Goal: Check status: Check status

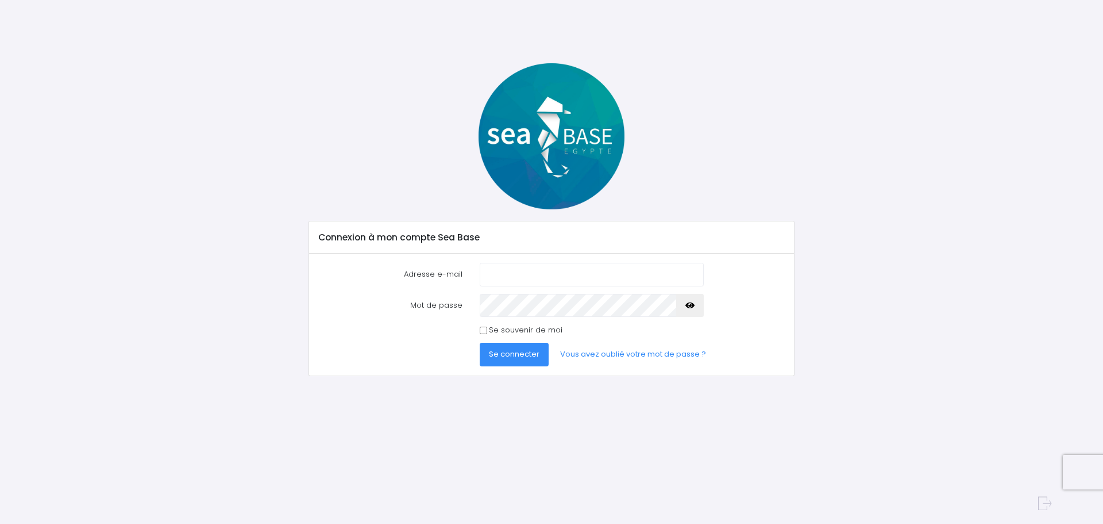
type input "carron.raphael@gmail.com"
click at [506, 354] on span "Se connecter" at bounding box center [514, 353] width 51 height 11
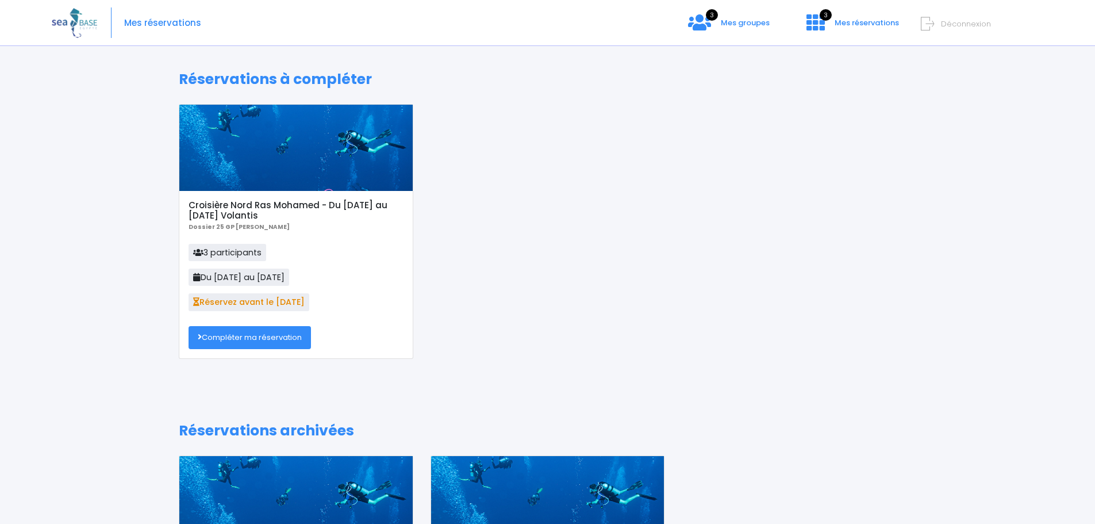
click at [289, 170] on div at bounding box center [295, 148] width 233 height 86
click at [734, 23] on span "Mes groupes" at bounding box center [745, 22] width 49 height 11
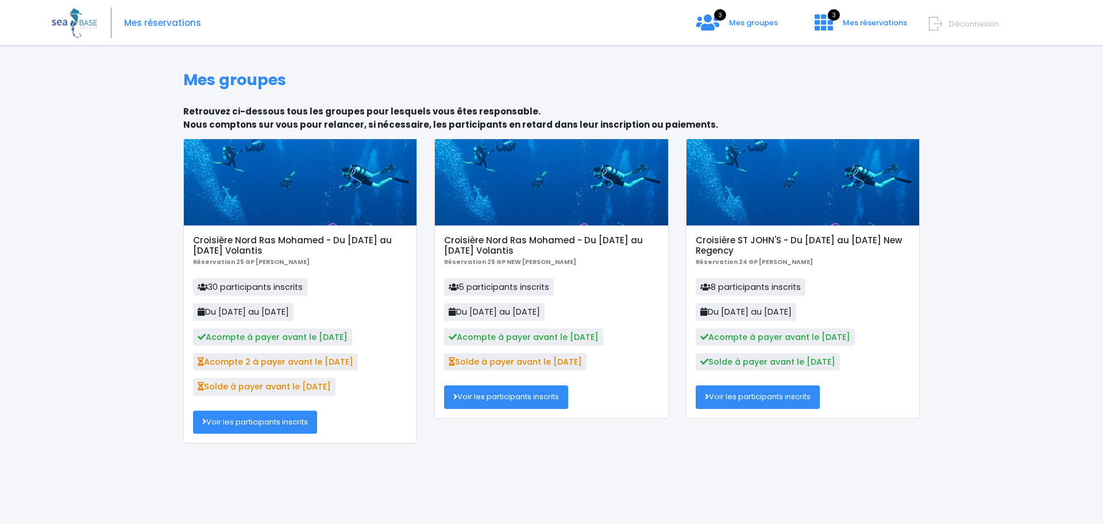
click at [289, 428] on link "Voir les participants inscrits" at bounding box center [255, 421] width 124 height 23
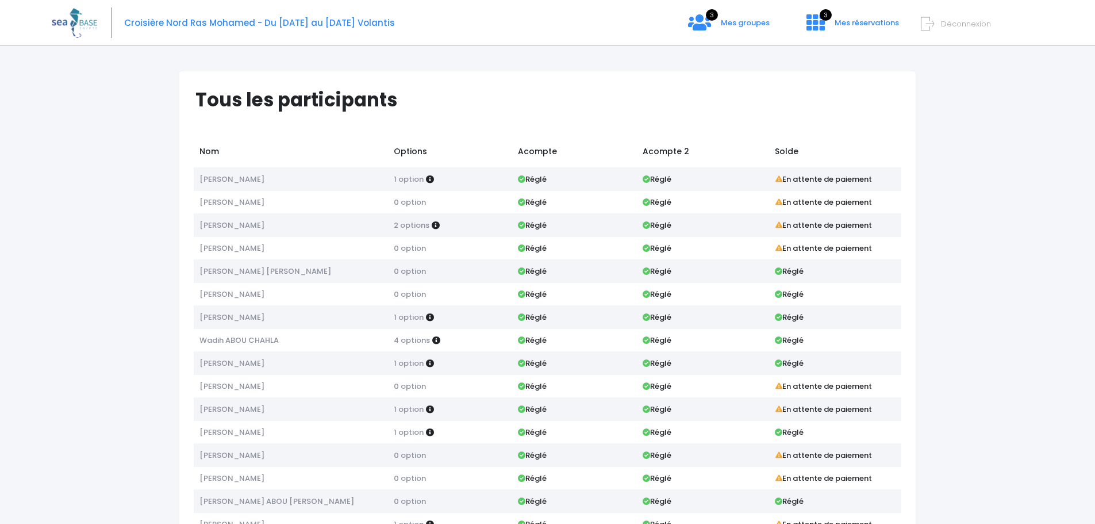
drag, startPoint x: 805, startPoint y: 271, endPoint x: 762, endPoint y: 320, distance: 64.8
click at [762, 320] on tbody "[PERSON_NAME] 1 option Réglé" at bounding box center [547, 512] width 707 height 690
click at [815, 357] on td "Réglé" at bounding box center [835, 362] width 132 height 23
drag, startPoint x: 807, startPoint y: 363, endPoint x: 200, endPoint y: 264, distance: 614.9
click at [200, 264] on tbody "[PERSON_NAME] 1 option Réglé" at bounding box center [547, 512] width 707 height 690
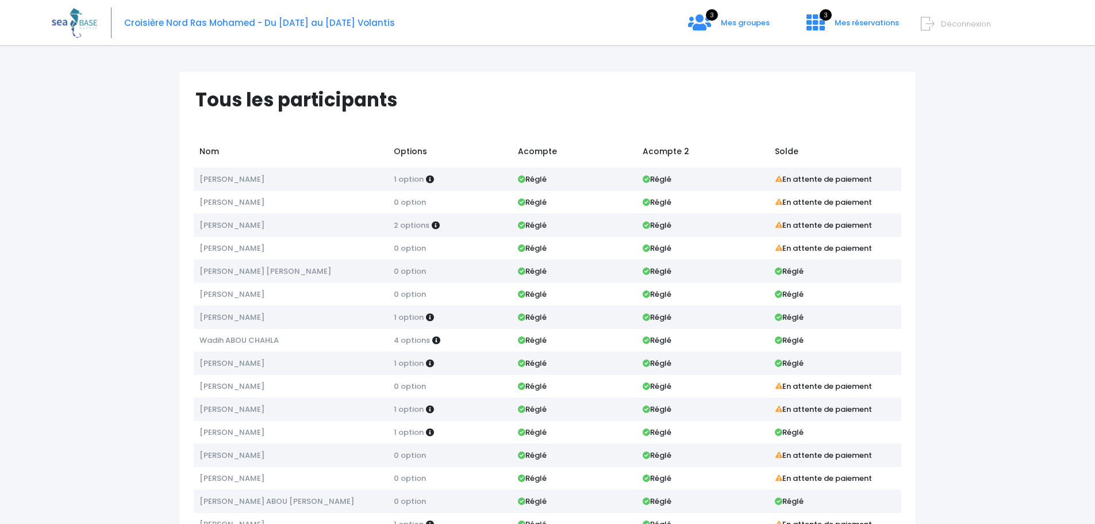
click at [962, 297] on div "Tous les participants Nom Options Acompte Acompte 2 Solde [PERSON_NAME]" at bounding box center [547, 481] width 991 height 857
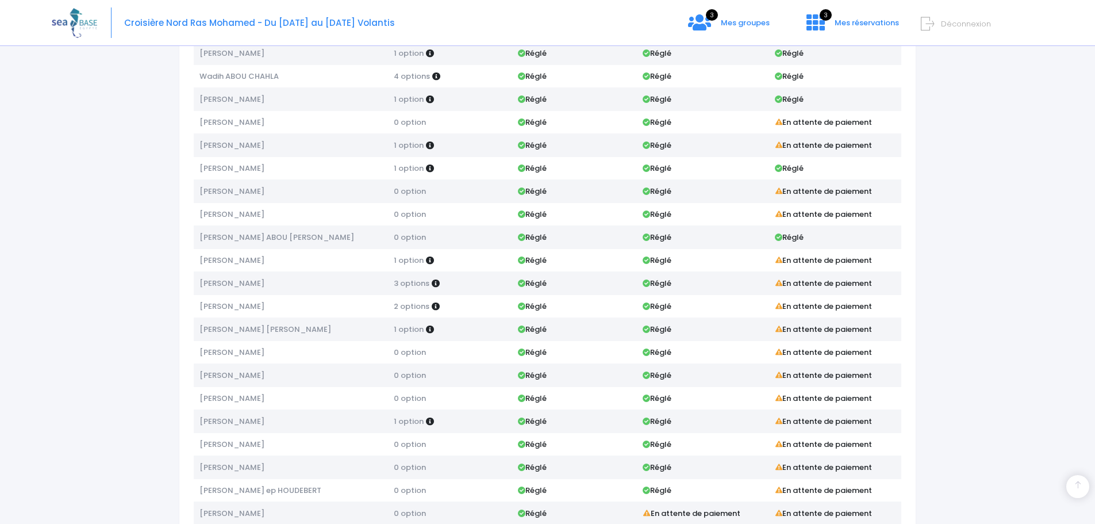
scroll to position [387, 0]
